Goal: Leave review/rating: Leave review/rating

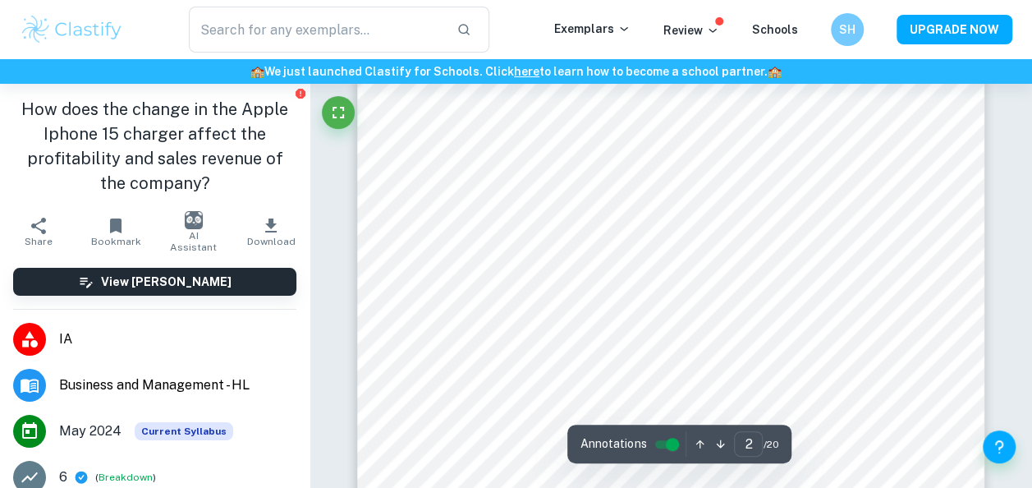
scroll to position [1271, 0]
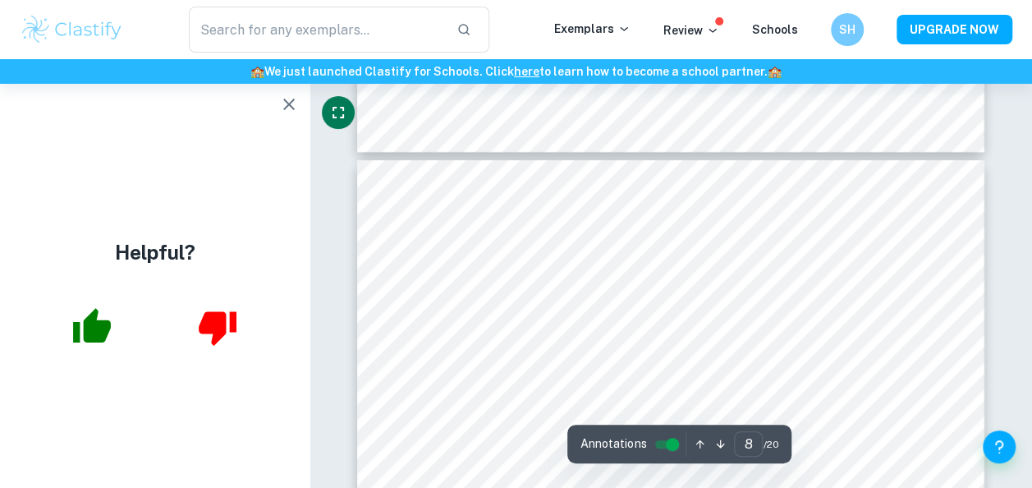
scroll to position [5626, 0]
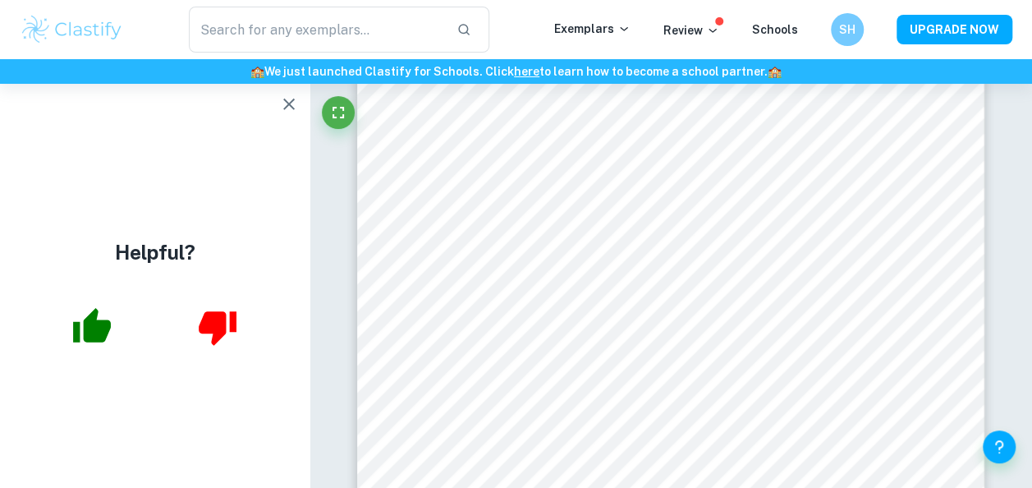
click at [296, 104] on icon "button" at bounding box center [289, 104] width 20 height 20
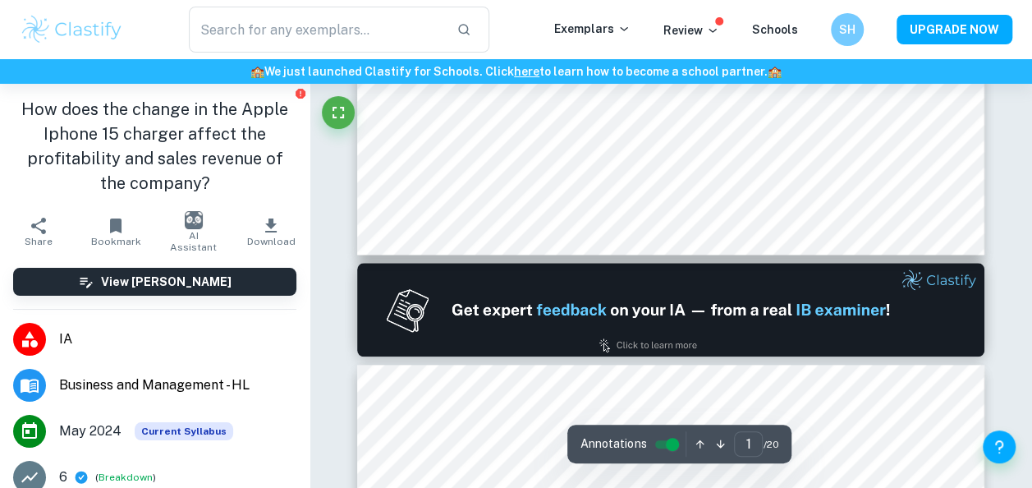
scroll to position [732, 0]
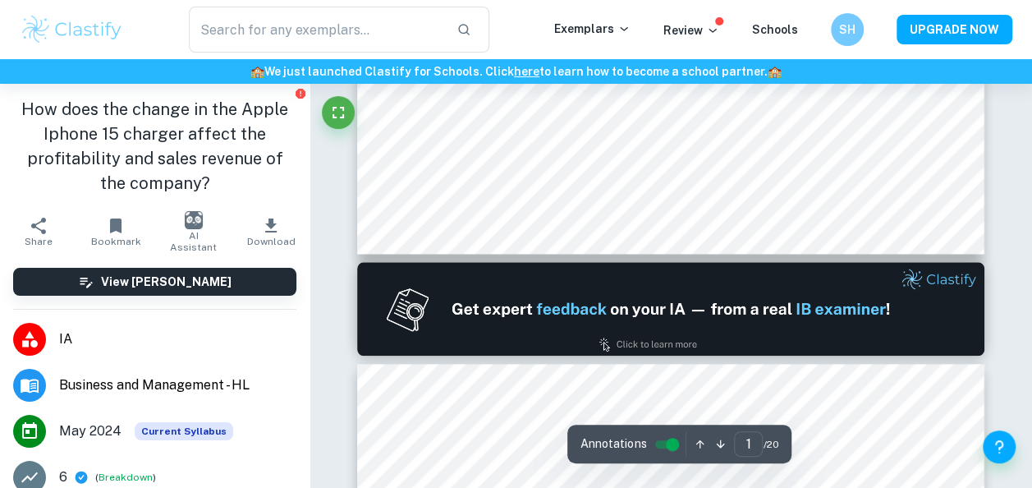
type input "2"
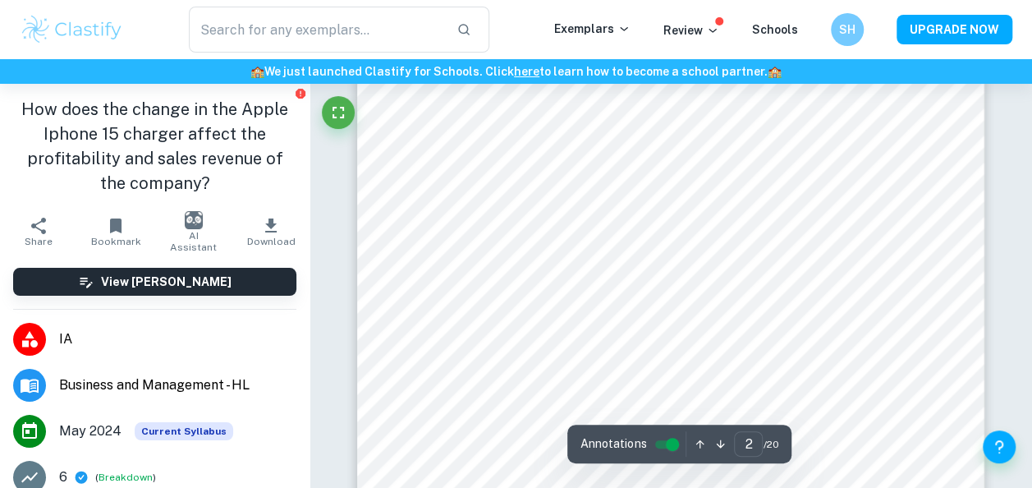
scroll to position [1166, 0]
